Goal: Obtain resource: Download file/media

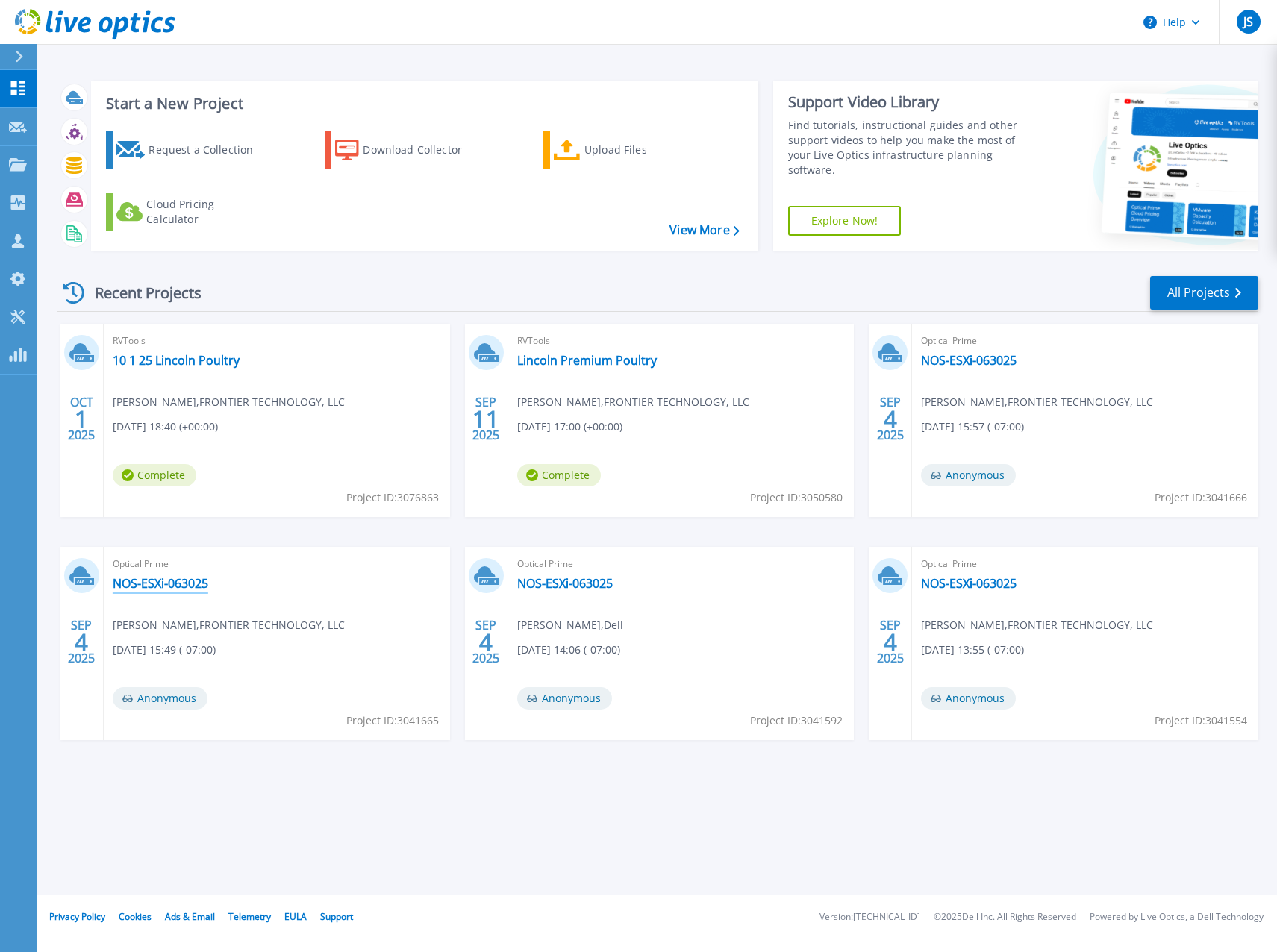
click at [192, 580] on link "NOS-ESXi-063025" at bounding box center [160, 583] width 95 height 15
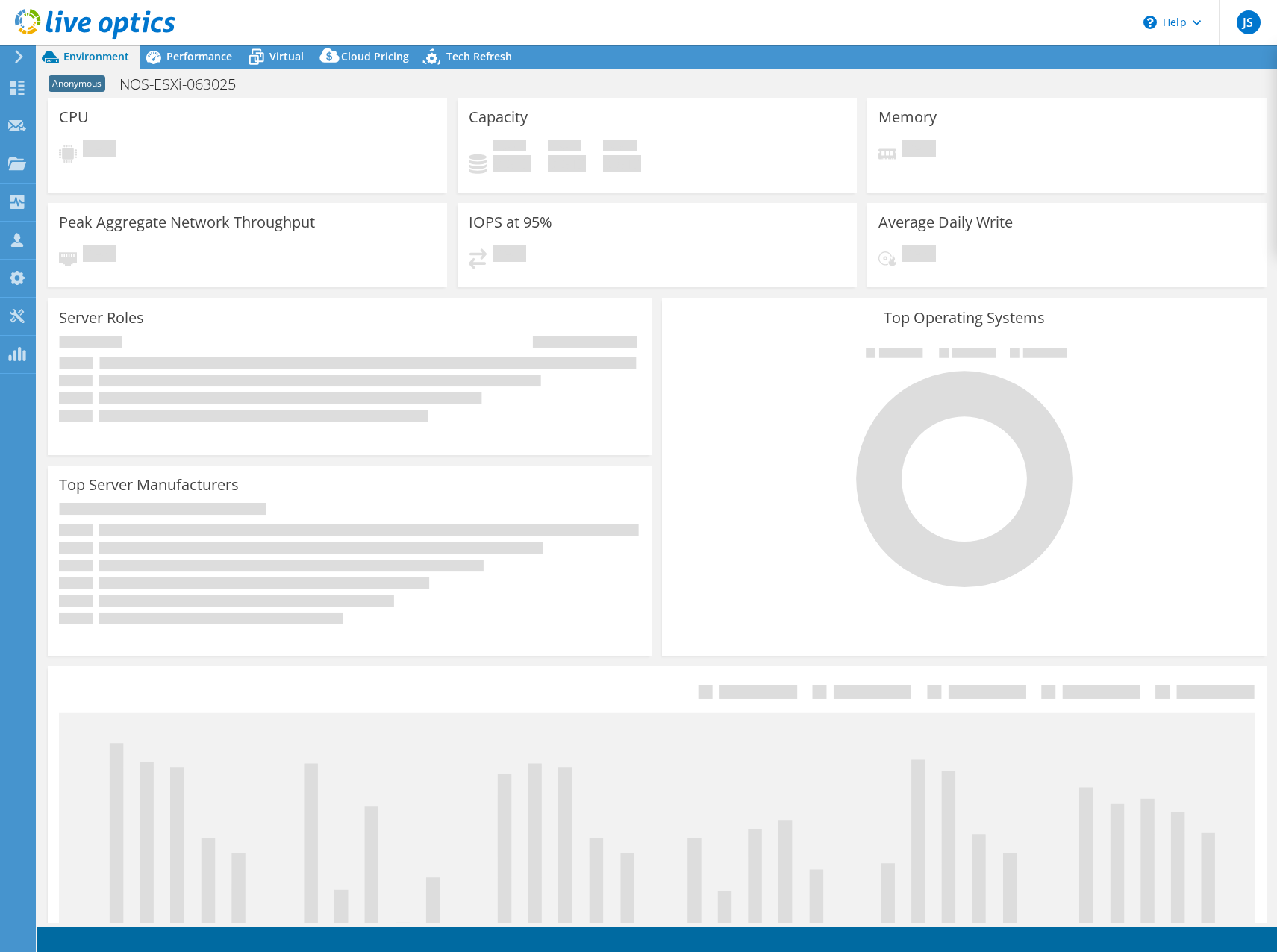
select select "USD"
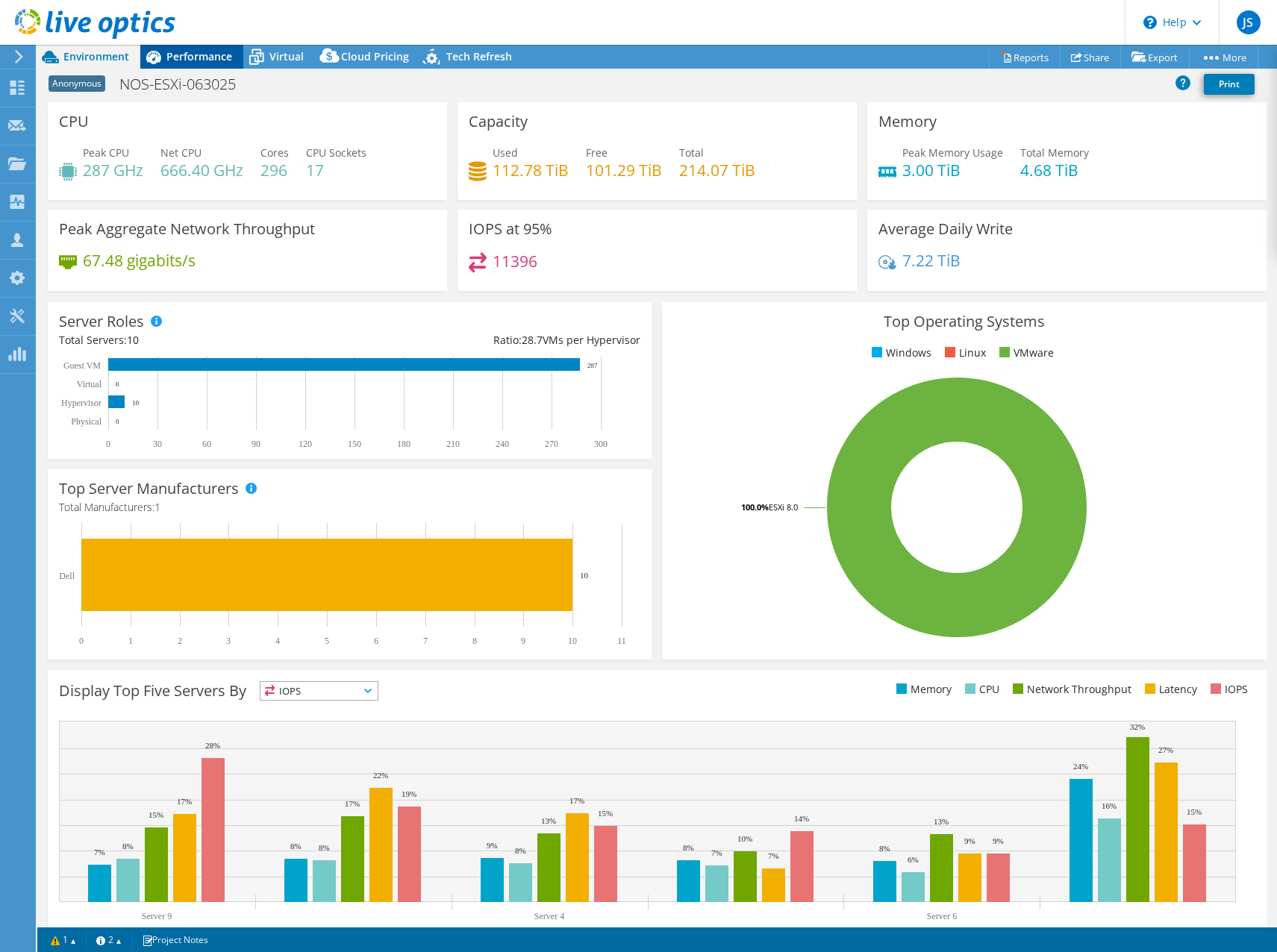
click at [186, 51] on span "Performance" at bounding box center [198, 56] width 65 height 14
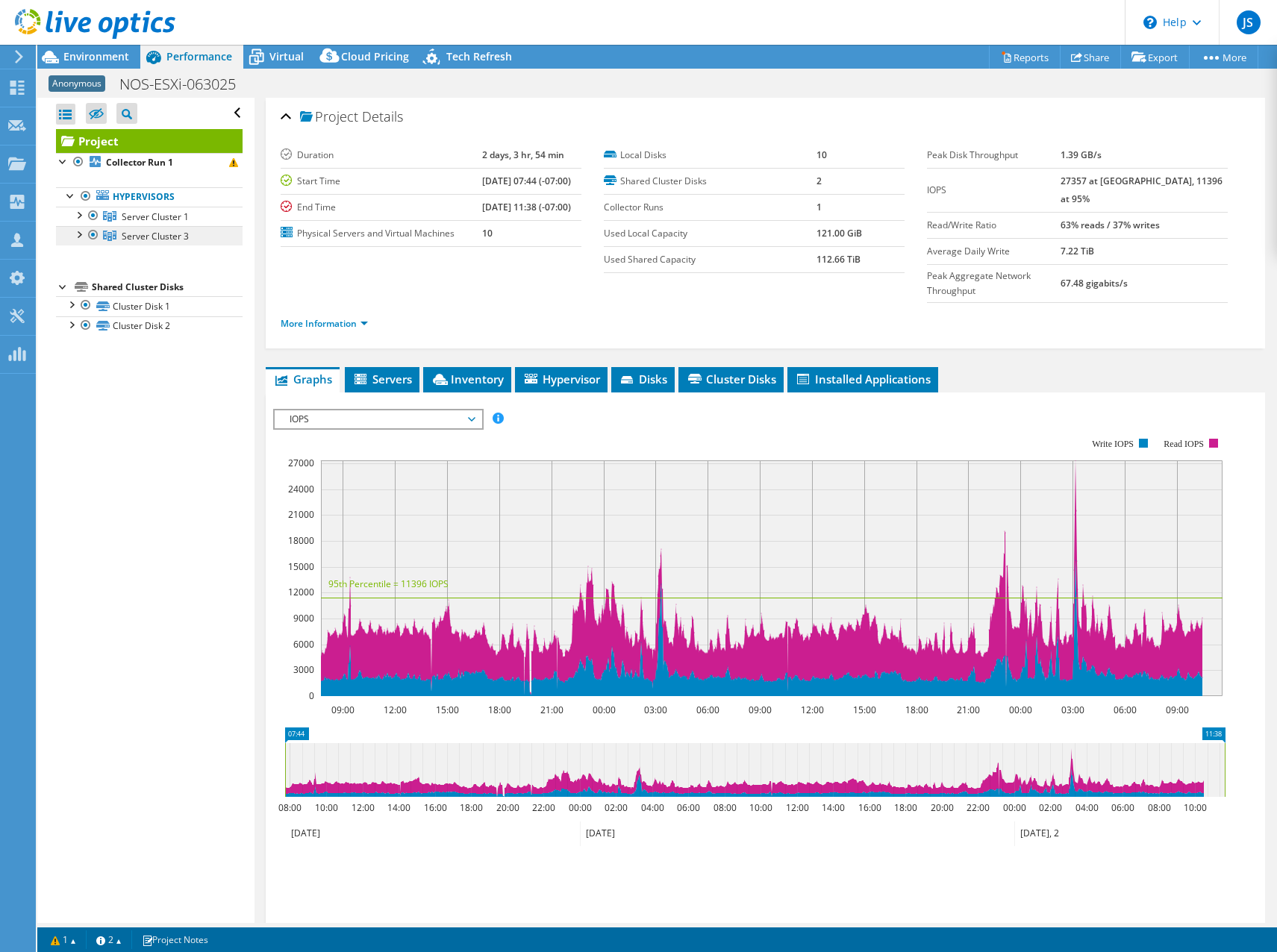
click at [128, 232] on span "Server Cluster 3" at bounding box center [155, 236] width 67 height 13
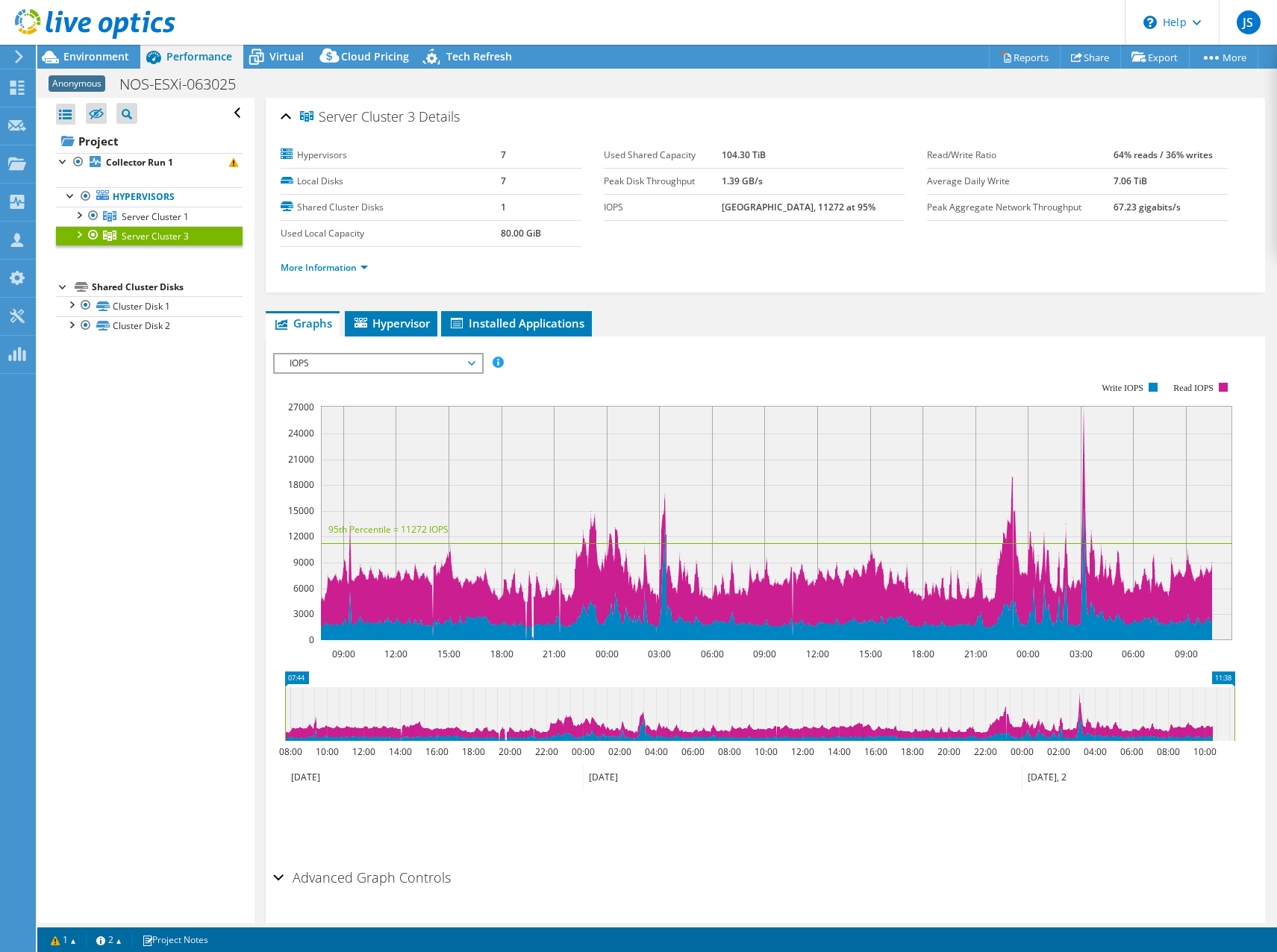
click at [80, 232] on div at bounding box center [78, 234] width 15 height 15
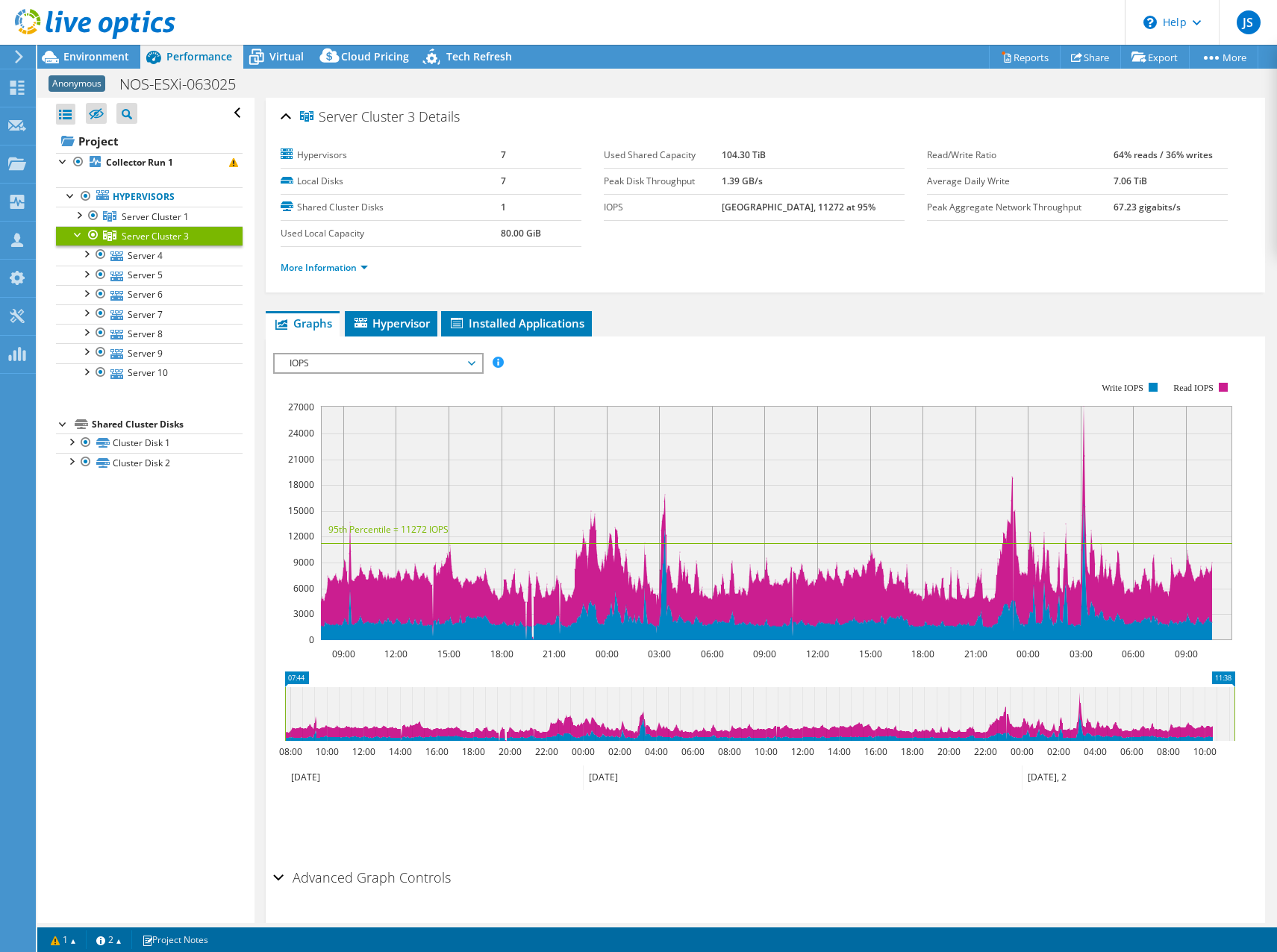
click at [150, 234] on span "Server Cluster 3" at bounding box center [155, 236] width 67 height 13
click at [131, 187] on link "Hypervisors" at bounding box center [149, 197] width 186 height 20
click at [131, 195] on link "Hypervisors" at bounding box center [149, 197] width 186 height 20
click at [357, 355] on span "IOPS" at bounding box center [377, 364] width 192 height 18
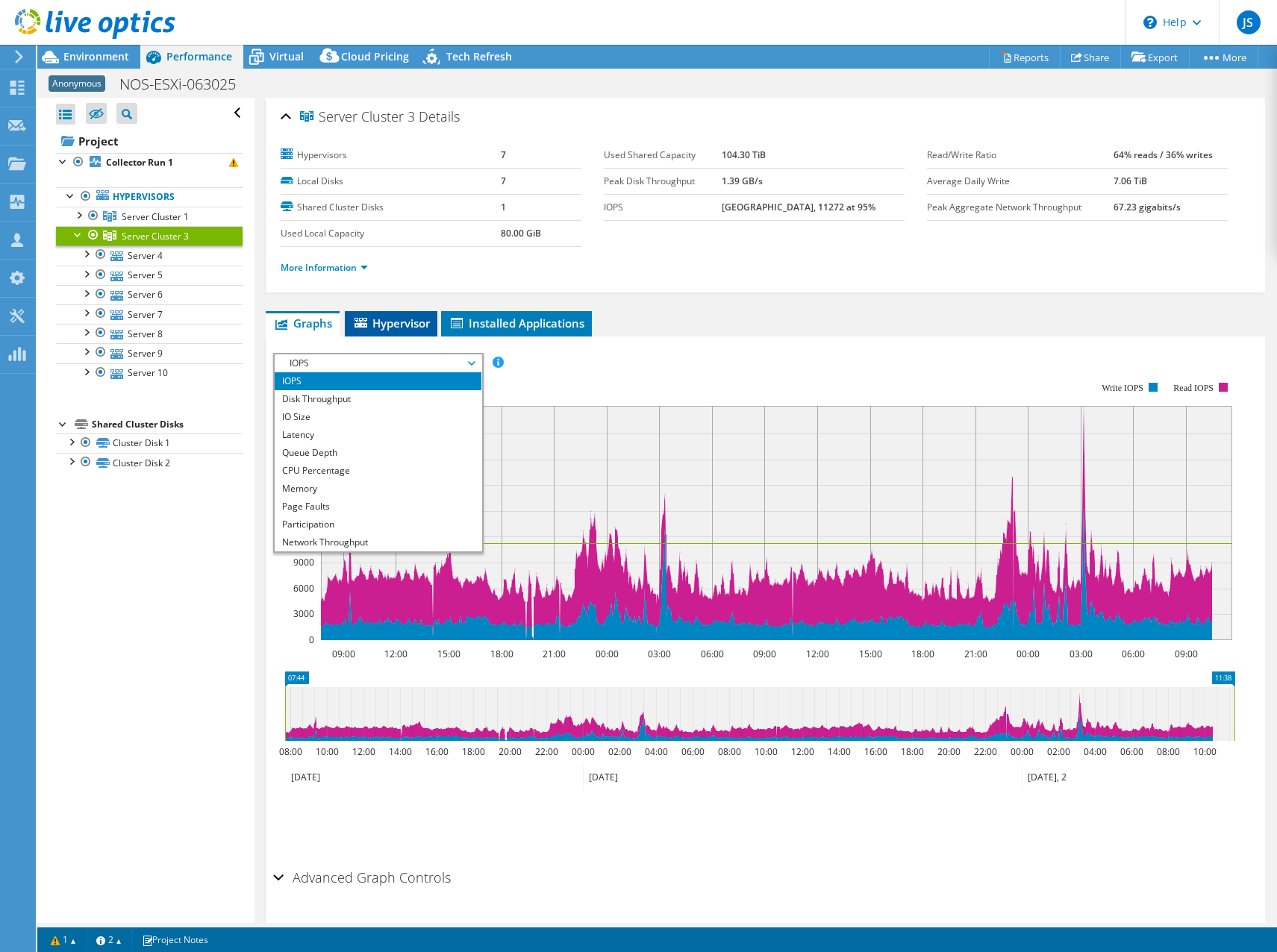
click at [363, 321] on icon at bounding box center [361, 322] width 13 height 10
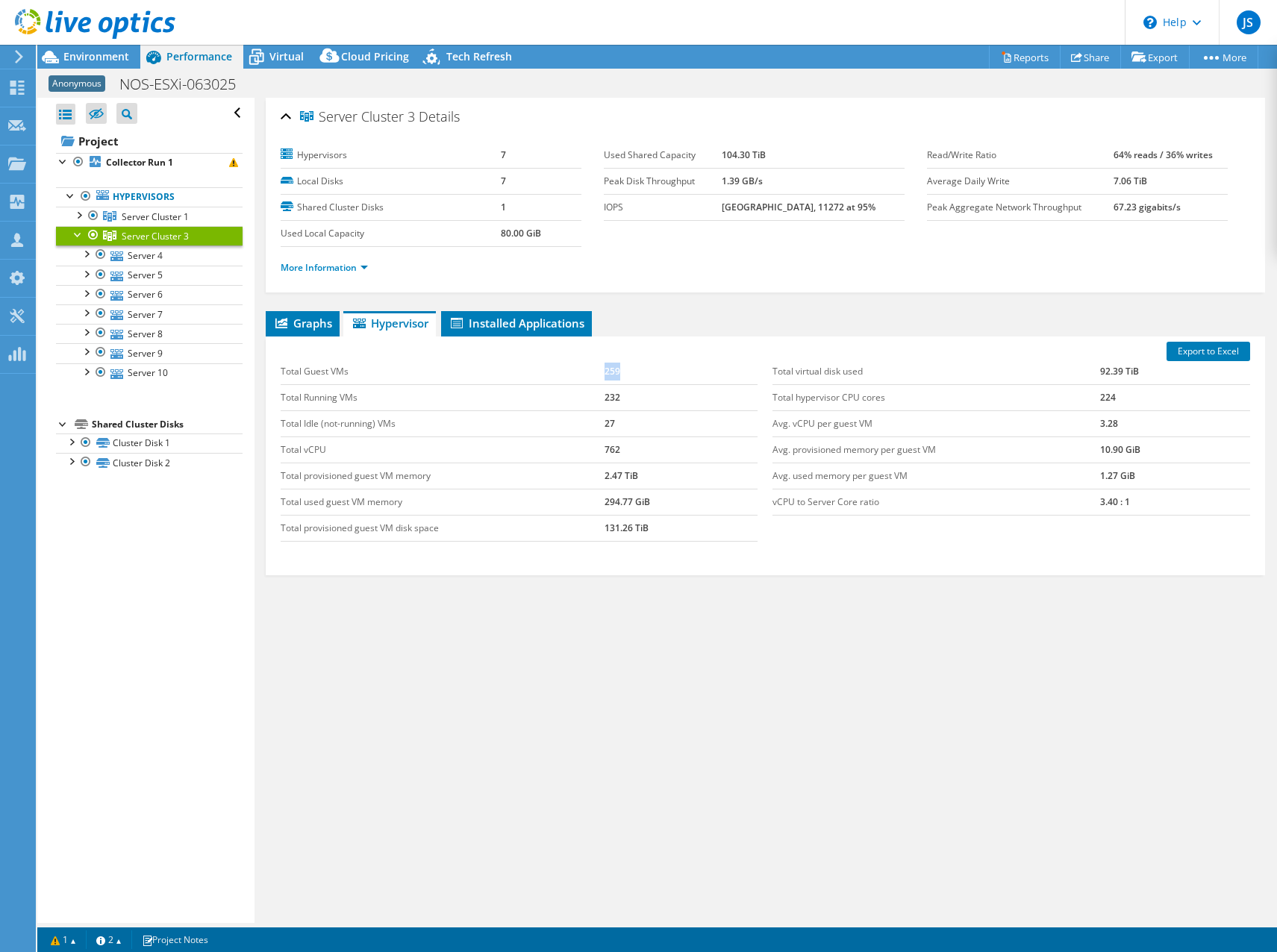
drag, startPoint x: 631, startPoint y: 376, endPoint x: 576, endPoint y: 367, distance: 55.7
click at [576, 367] on tr "Total Guest VMs 259" at bounding box center [519, 372] width 477 height 26
drag, startPoint x: 576, startPoint y: 367, endPoint x: 521, endPoint y: 403, distance: 65.7
click at [521, 403] on td "Total Running VMs" at bounding box center [443, 397] width 325 height 26
click at [655, 808] on div "Server Cluster 3 Details Hypervisors 7 Local Disks 7 Shared Cluster Disks 1 Use…" at bounding box center [765, 510] width 1021 height 825
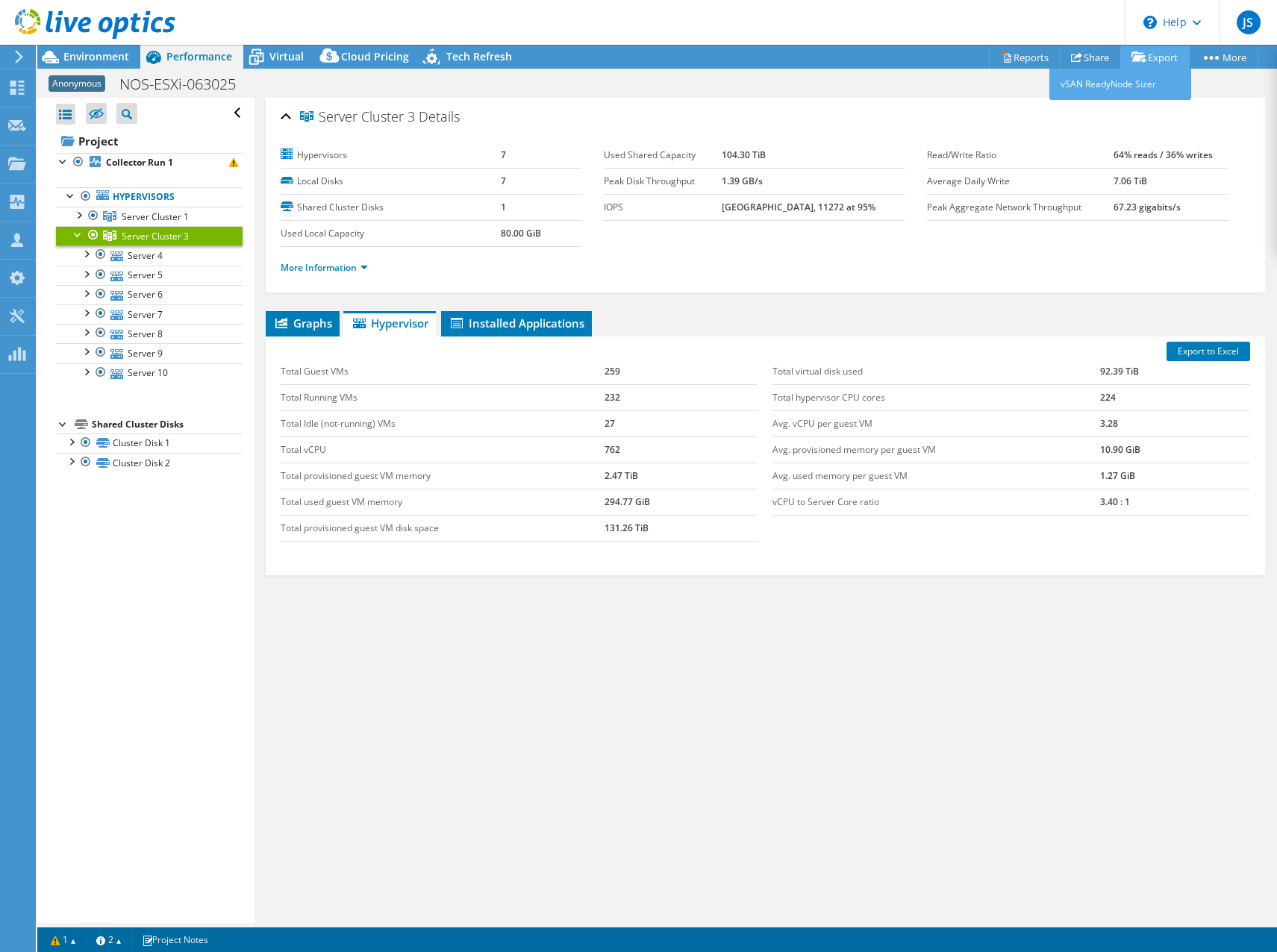
click at [1139, 51] on icon at bounding box center [1139, 56] width 15 height 11
click at [1143, 55] on link "Export" at bounding box center [1154, 57] width 69 height 23
click at [1014, 57] on link "Reports" at bounding box center [1024, 57] width 71 height 23
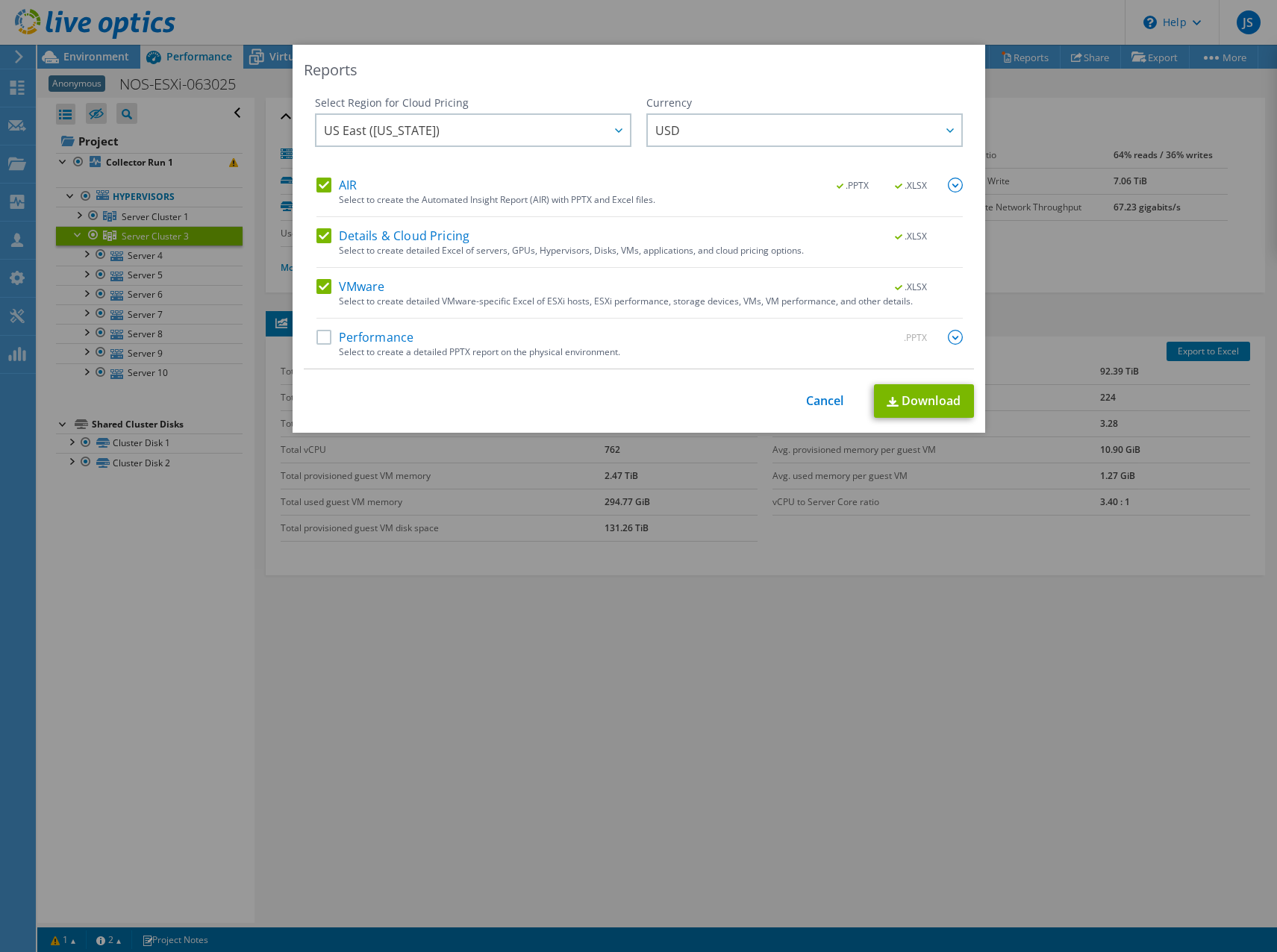
click at [325, 347] on div "Performance .PPTX Select to create a detailed PPTX report on the physical envir…" at bounding box center [640, 349] width 646 height 39
click at [322, 332] on label "Performance" at bounding box center [365, 337] width 98 height 15
click at [0, 0] on input "Performance" at bounding box center [0, 0] width 0 height 0
click at [812, 405] on link "Cancel" at bounding box center [825, 400] width 38 height 14
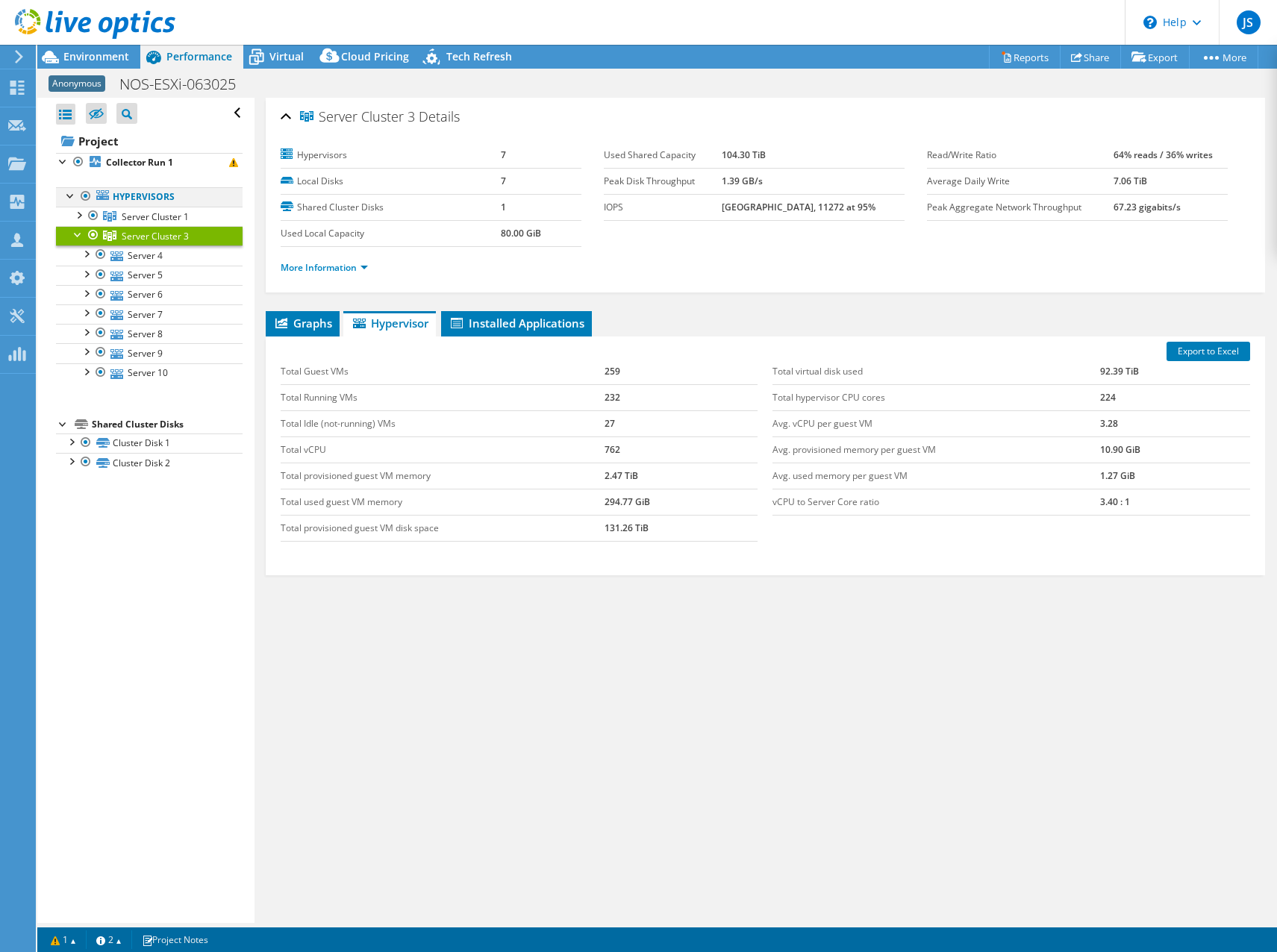
click at [87, 196] on div at bounding box center [86, 196] width 15 height 18
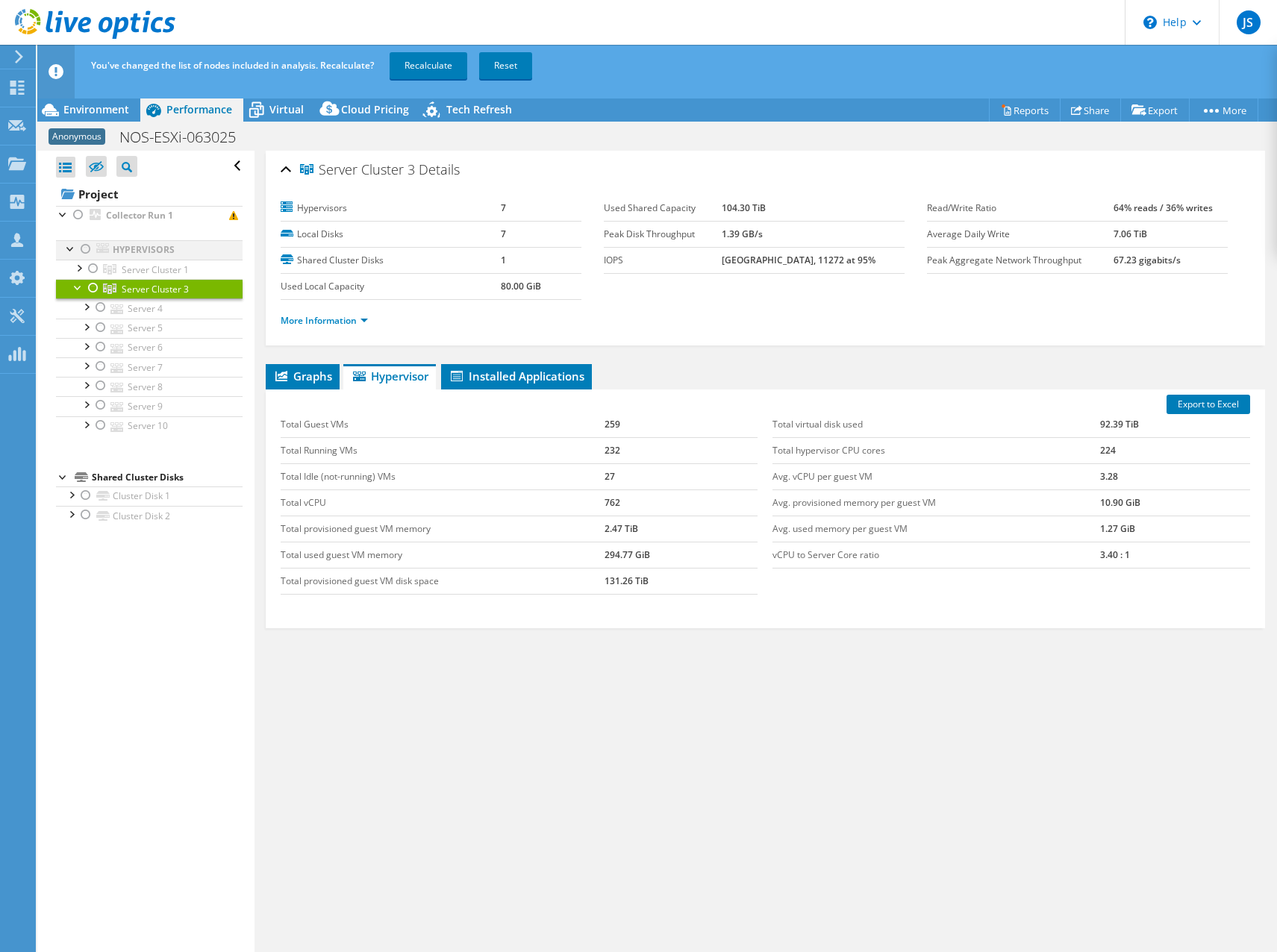
click at [87, 249] on div at bounding box center [86, 249] width 15 height 18
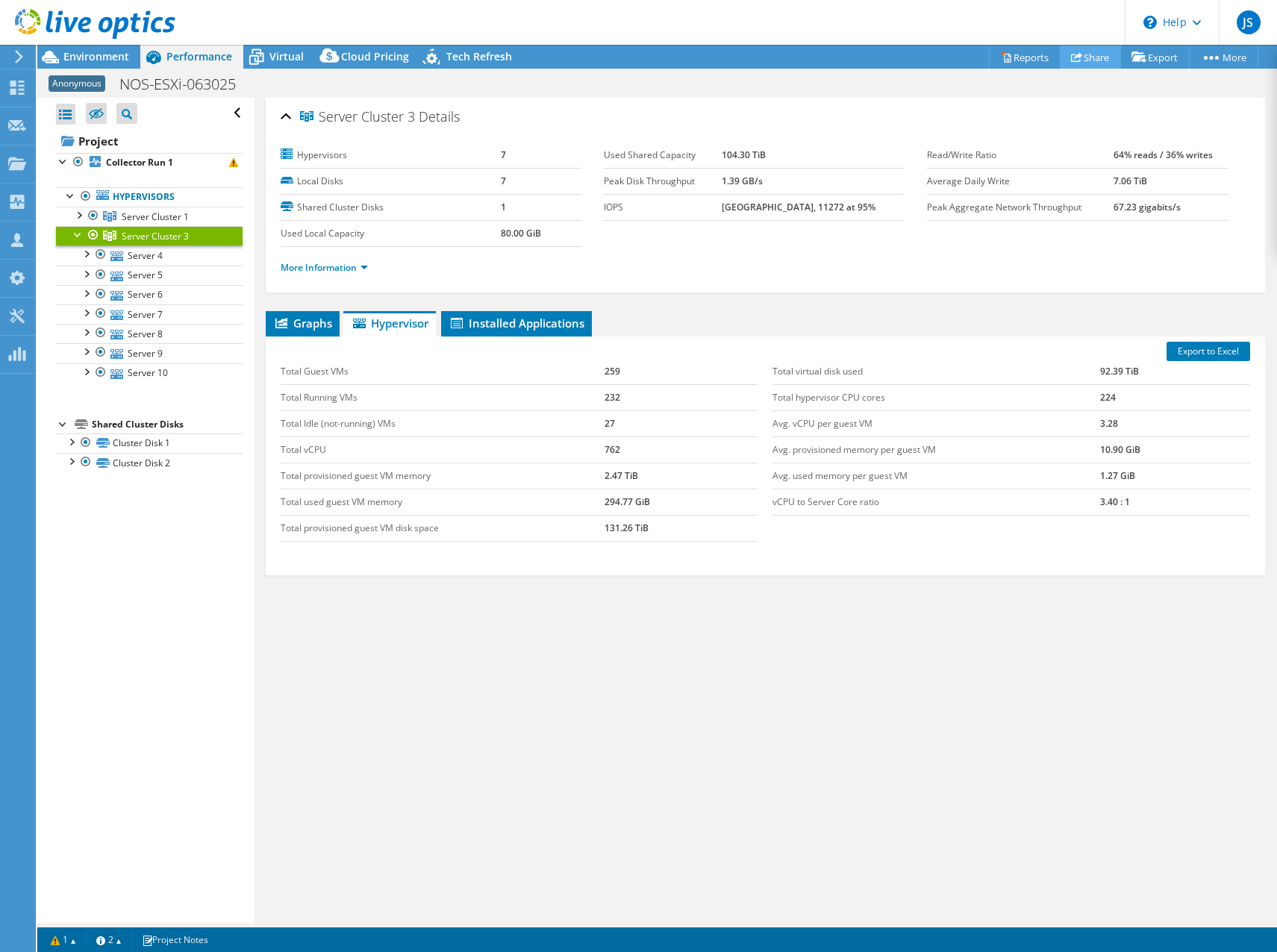
click at [1073, 56] on icon at bounding box center [1076, 56] width 11 height 11
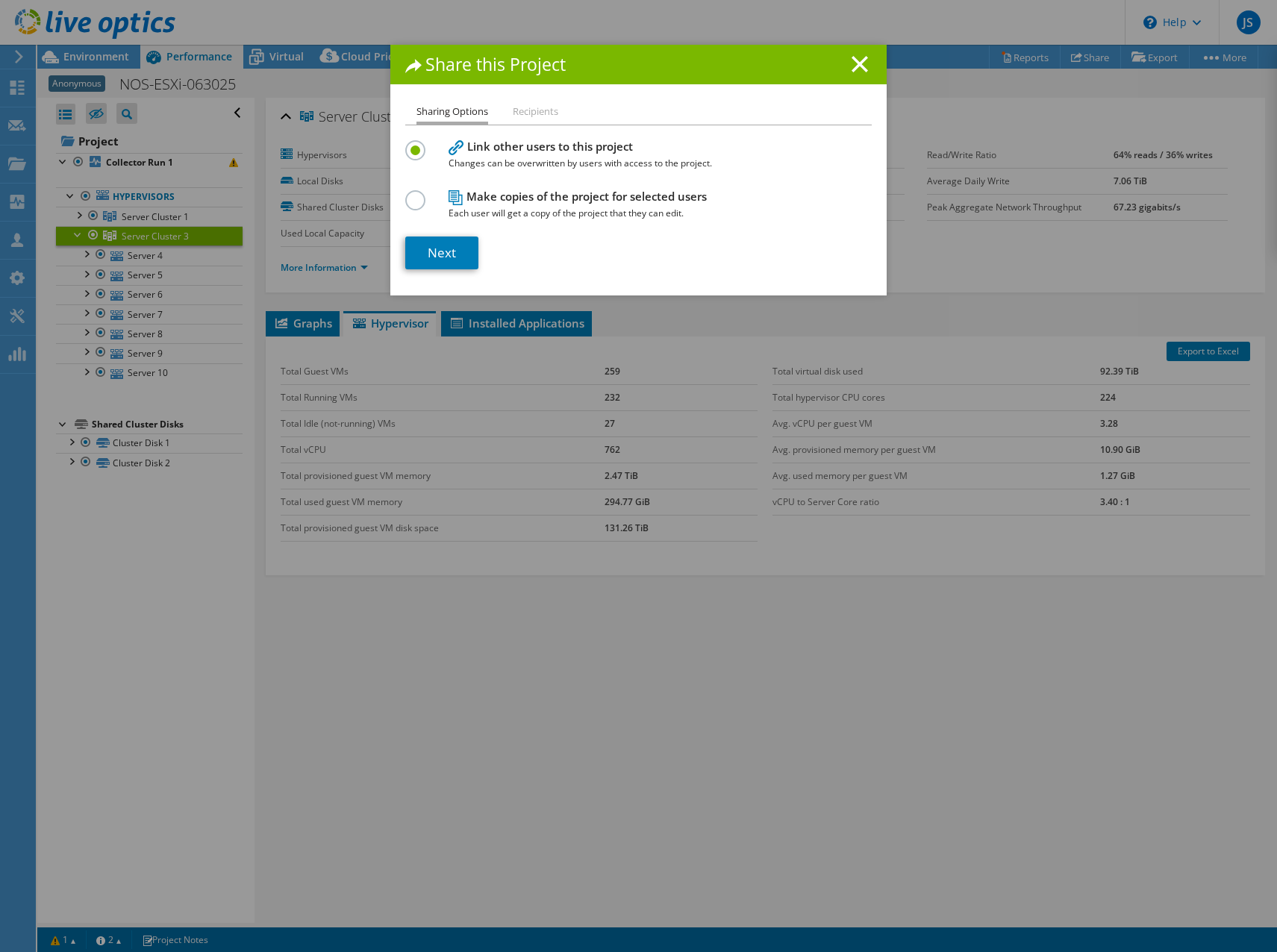
click at [852, 62] on icon at bounding box center [860, 64] width 17 height 17
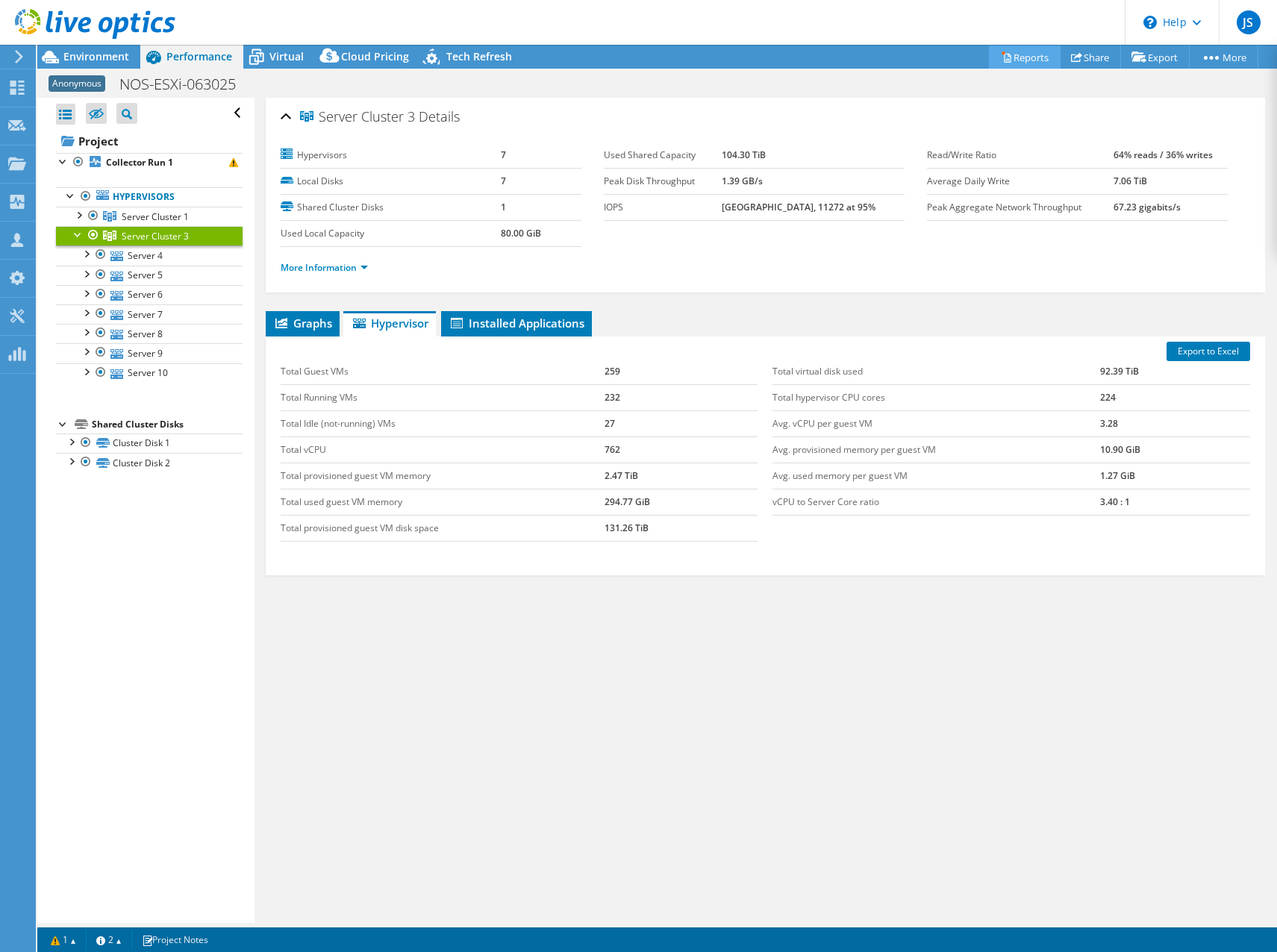
click at [1013, 56] on link "Reports" at bounding box center [1024, 57] width 71 height 23
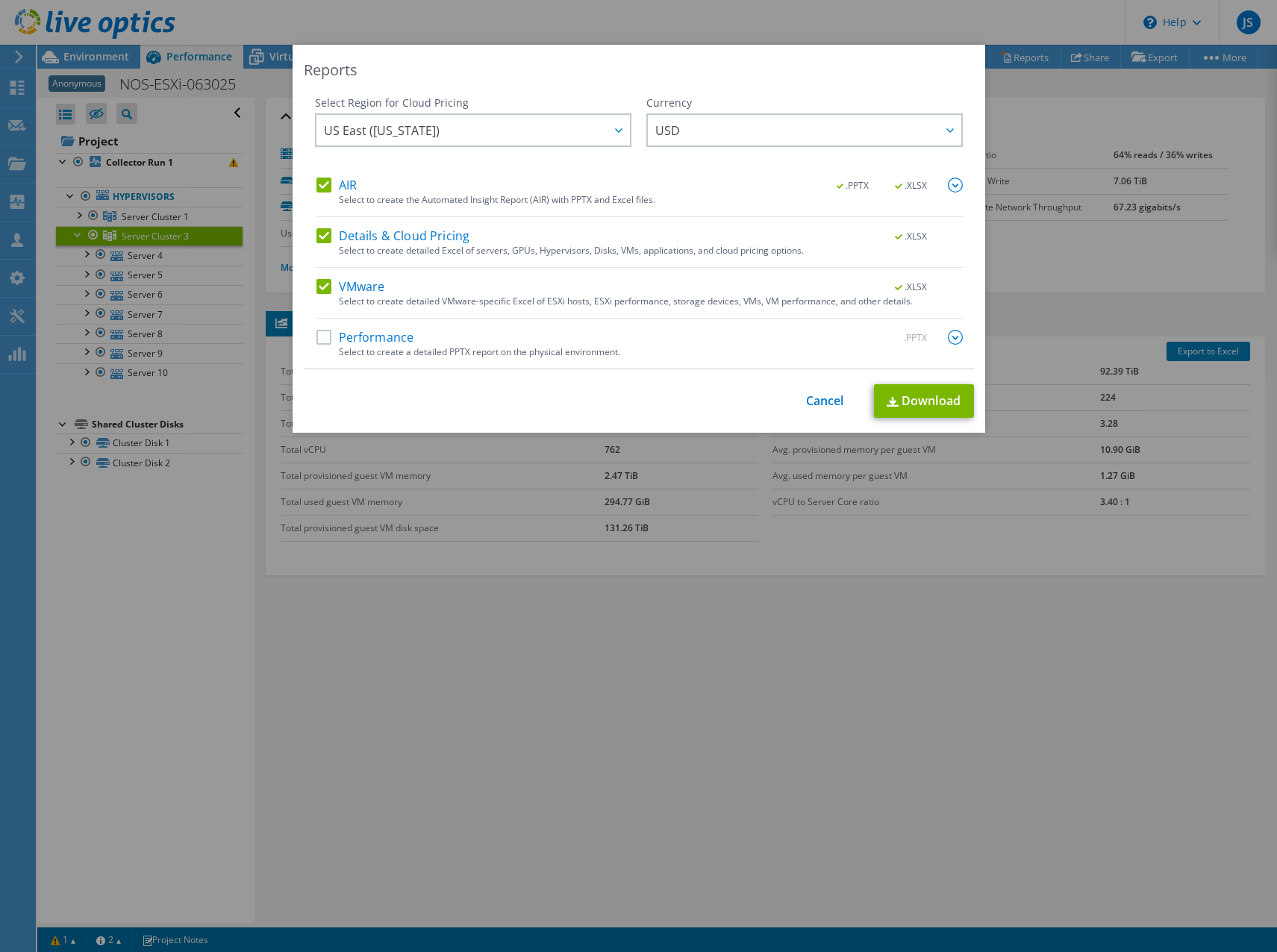
click at [316, 343] on label "Performance" at bounding box center [365, 337] width 98 height 15
click at [0, 0] on input "Performance" at bounding box center [0, 0] width 0 height 0
click at [550, 132] on span "US East ([US_STATE])" at bounding box center [477, 130] width 306 height 31
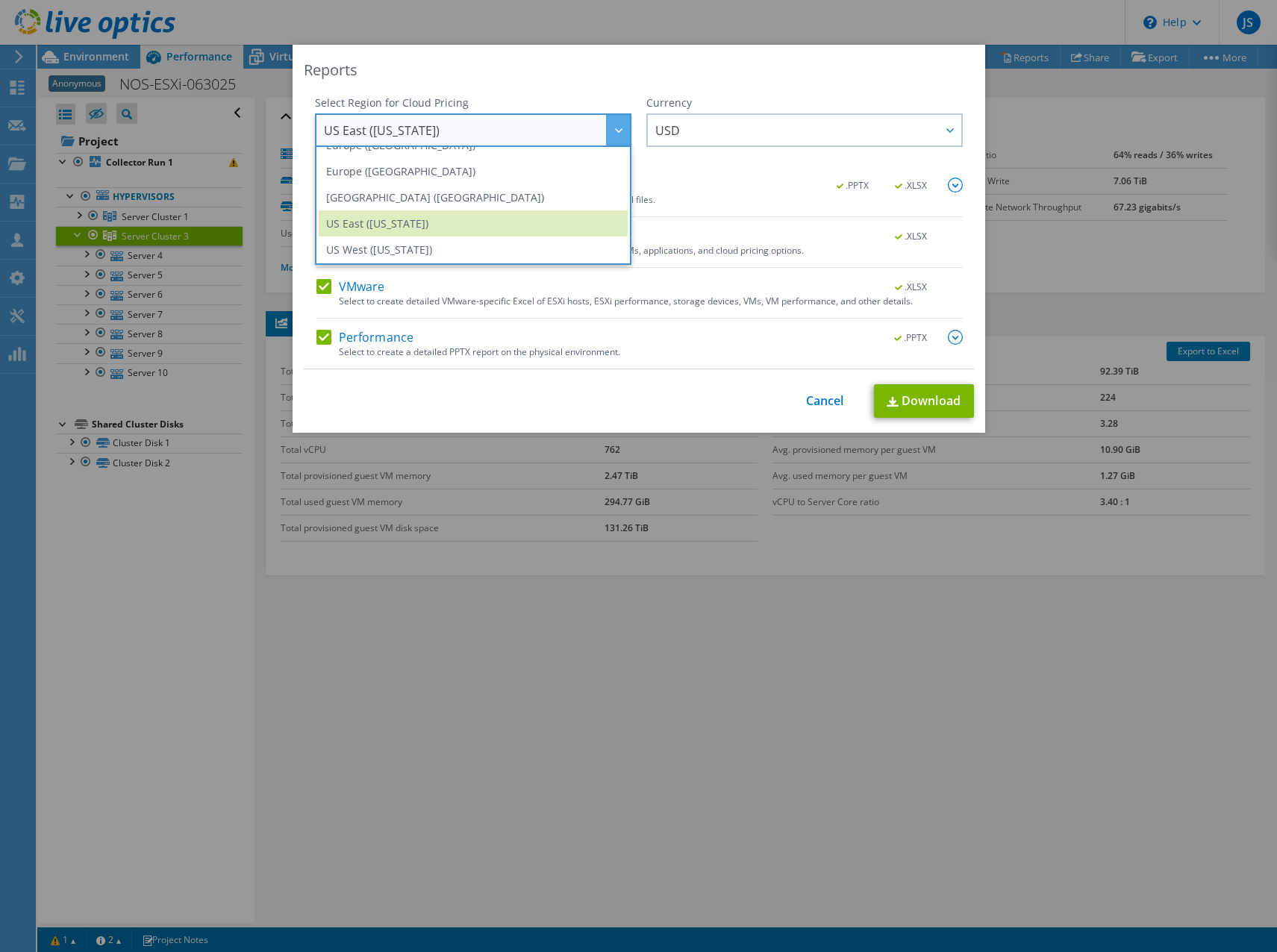
scroll to position [201, 0]
click at [488, 243] on li "US West ([US_STATE])" at bounding box center [473, 248] width 309 height 26
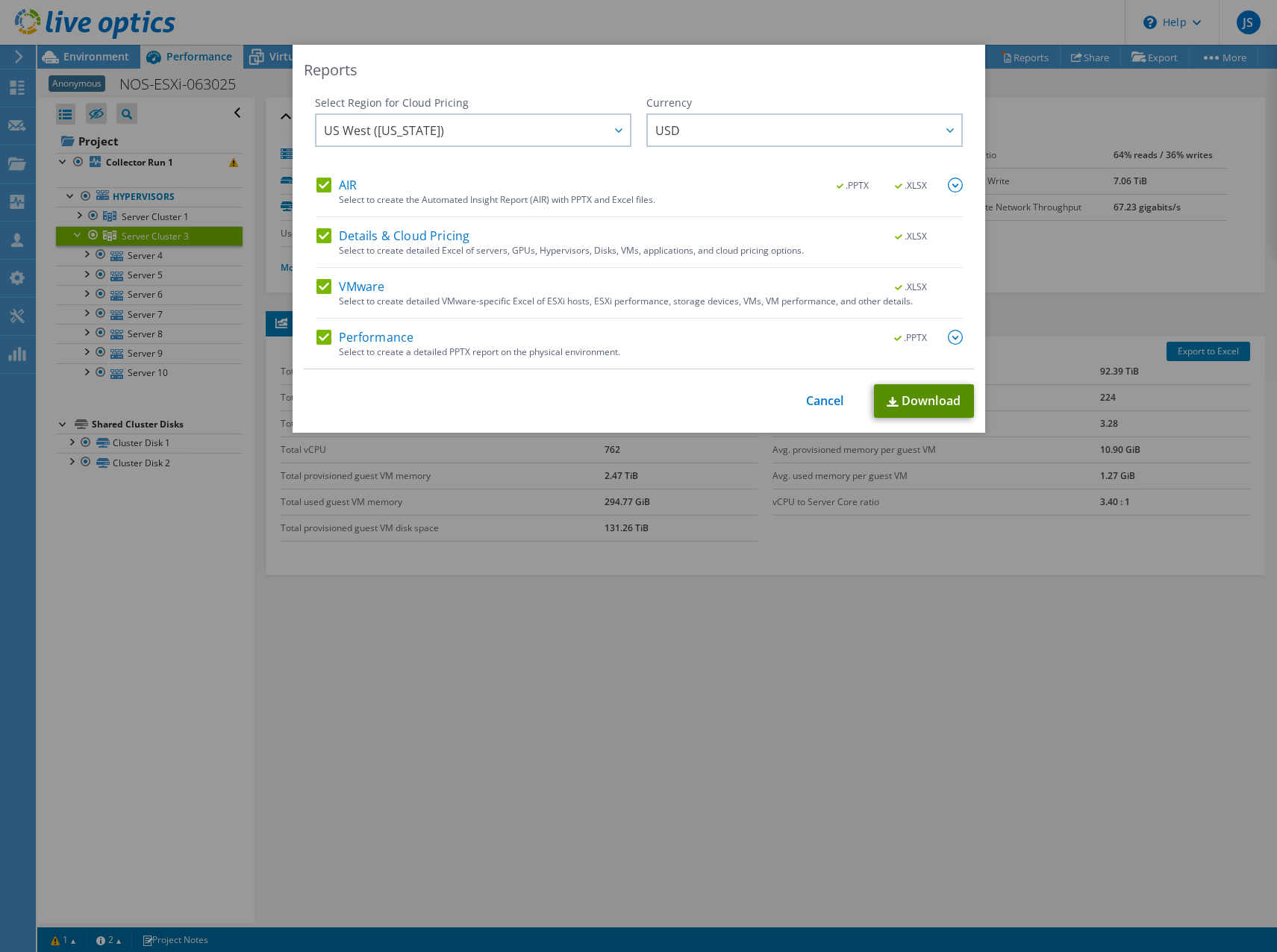
click at [923, 397] on link "Download" at bounding box center [923, 400] width 100 height 34
click at [671, 74] on div "Reports" at bounding box center [638, 70] width 670 height 21
